Goal: Complete application form

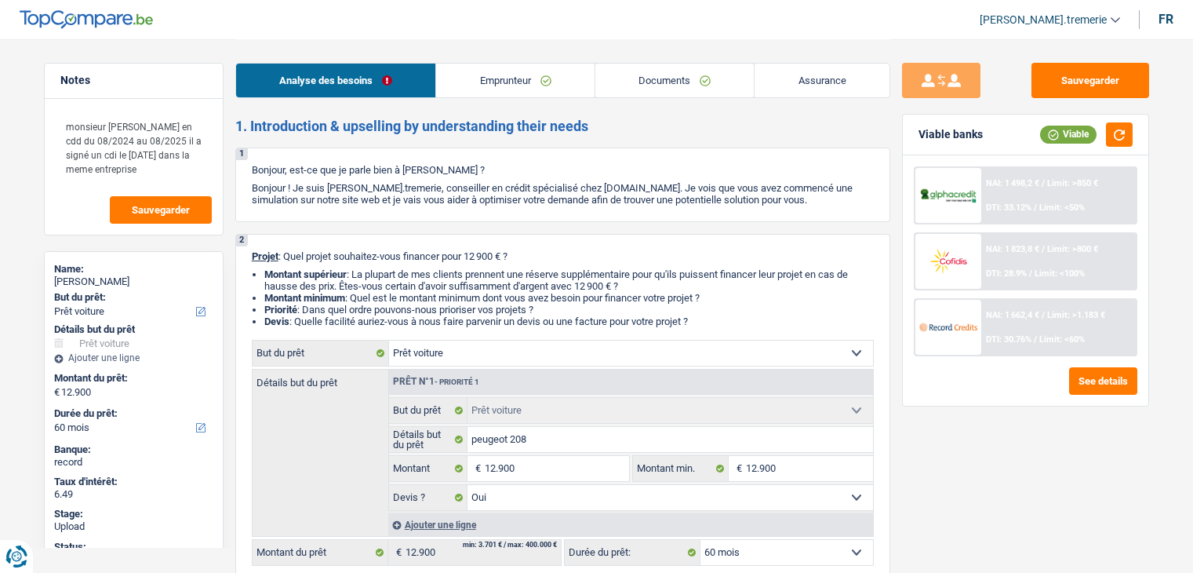
select select "car"
select select "60"
select select "car"
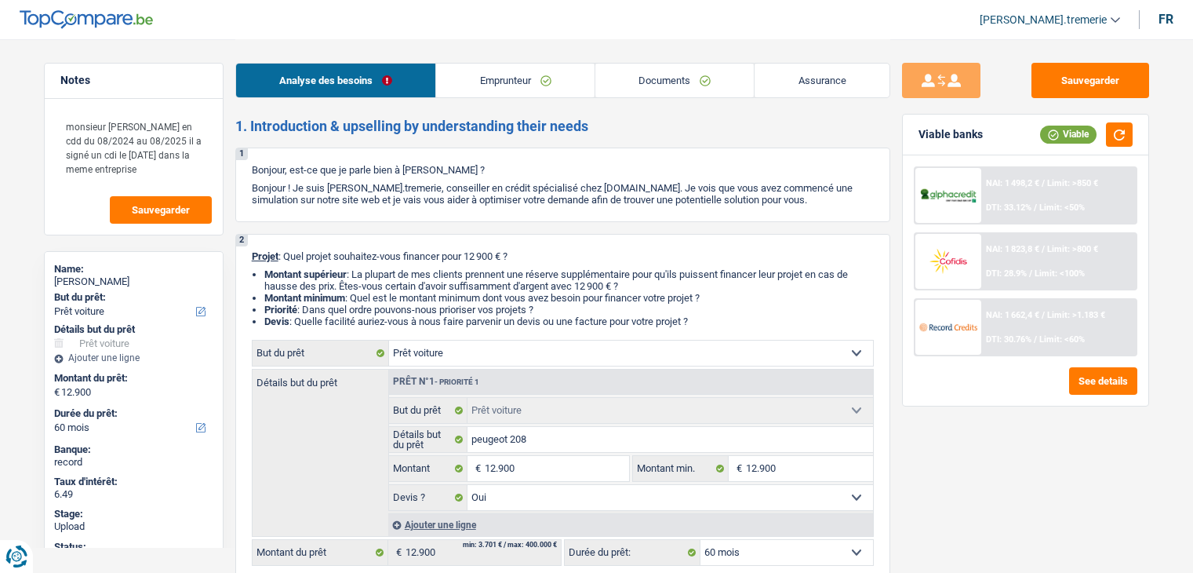
select select "yes"
select select "60"
select select "worker"
select select "netSalary"
select select "mealVouchers"
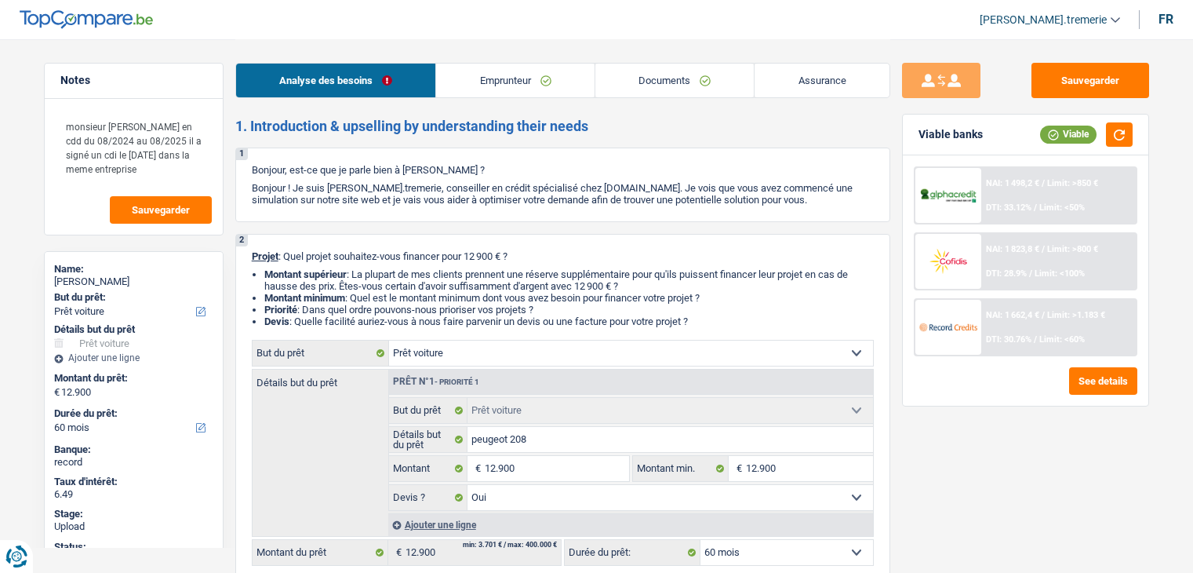
select select "familyAllowances"
select select "rents"
select select "car"
select select "yes"
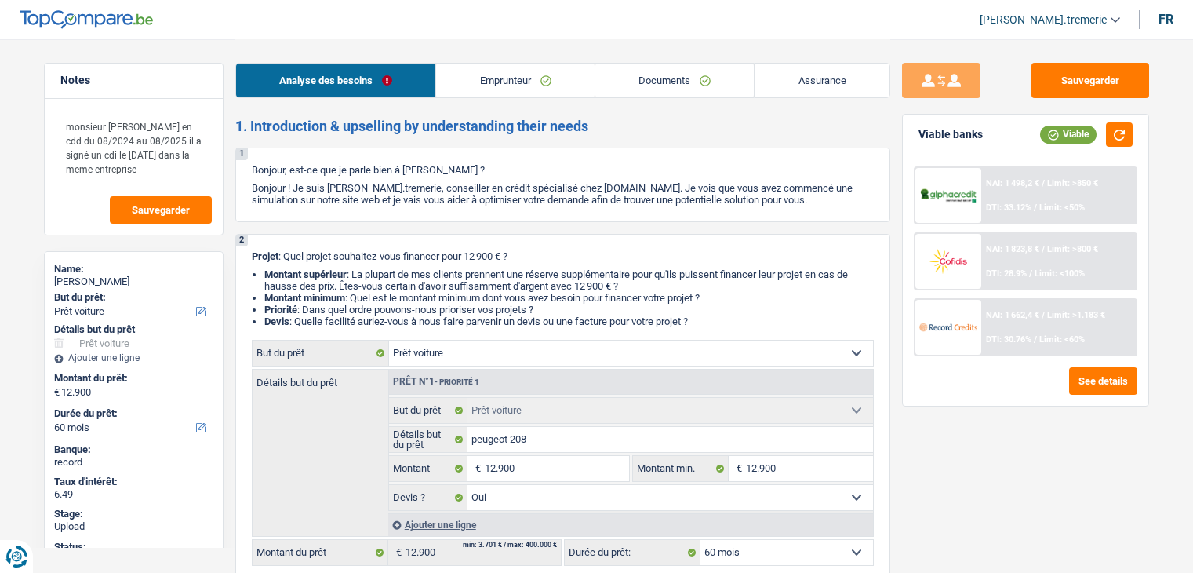
select select "60"
click at [708, 78] on link "Documents" at bounding box center [675, 81] width 159 height 34
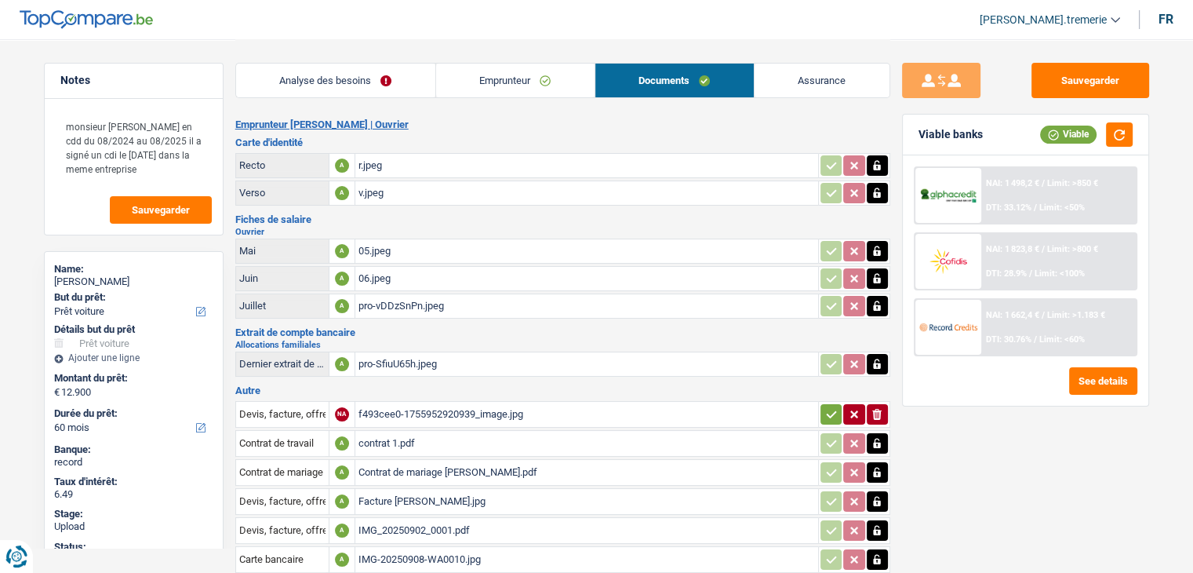
scroll to position [464, 0]
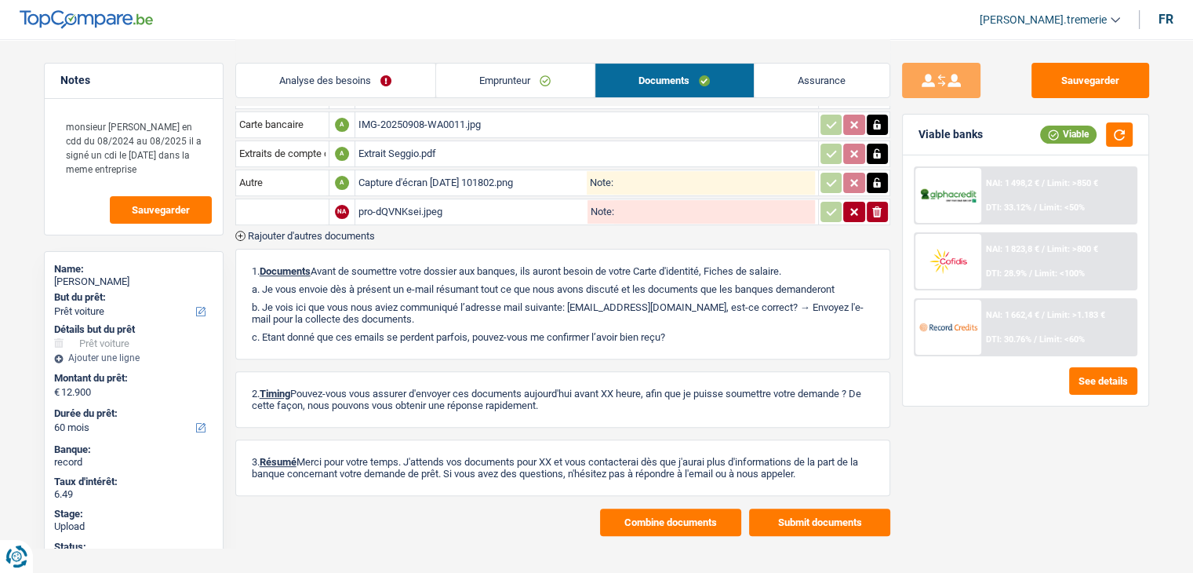
click at [632, 508] on button "Combine documents" at bounding box center [670, 521] width 141 height 27
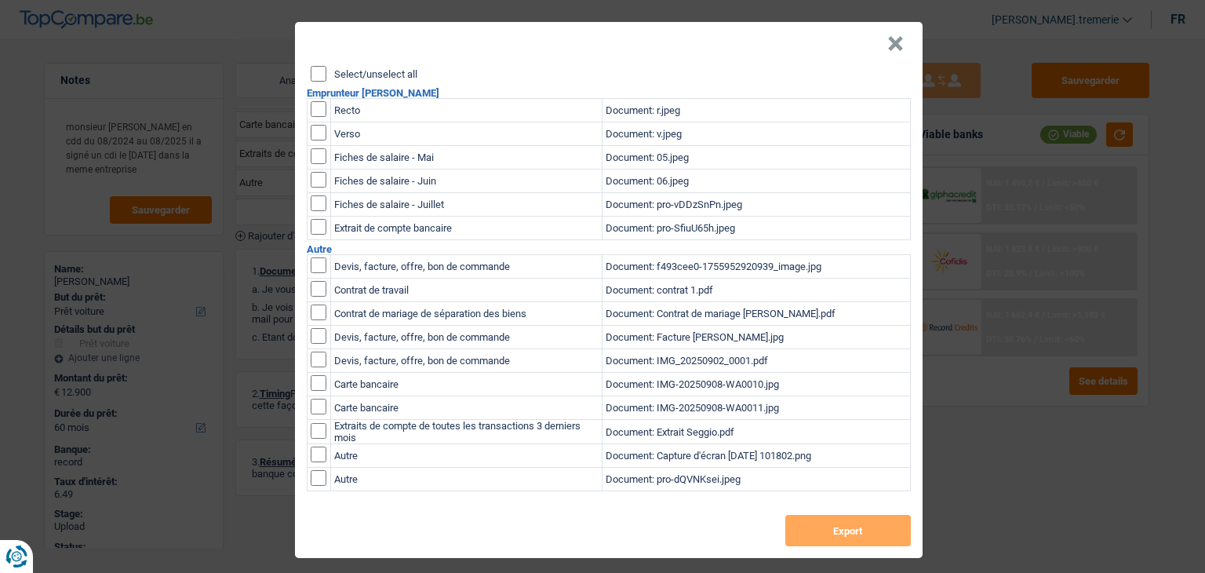
click at [316, 479] on input "checkbox" at bounding box center [319, 478] width 16 height 16
checkbox input "true"
click at [810, 533] on button "Export" at bounding box center [848, 530] width 126 height 31
click at [781, 49] on header "×" at bounding box center [609, 44] width 628 height 44
click at [889, 45] on button "×" at bounding box center [895, 44] width 16 height 16
